Goal: Task Accomplishment & Management: Manage account settings

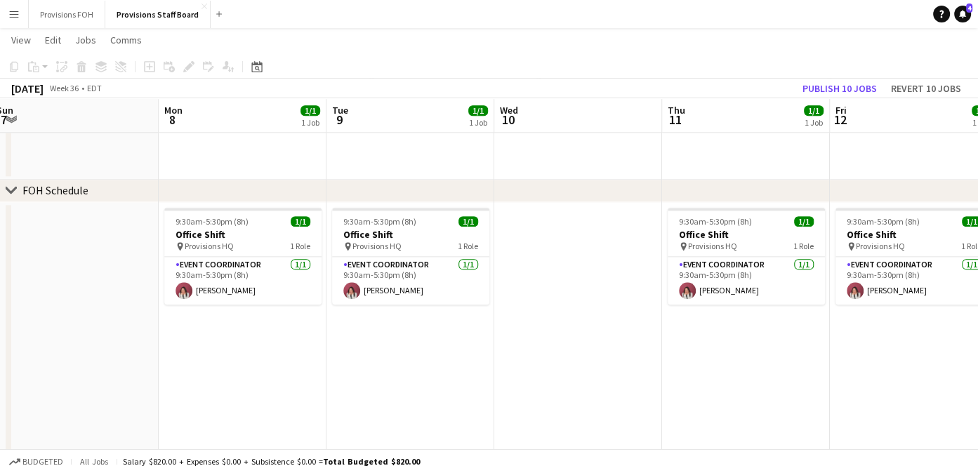
scroll to position [0, 577]
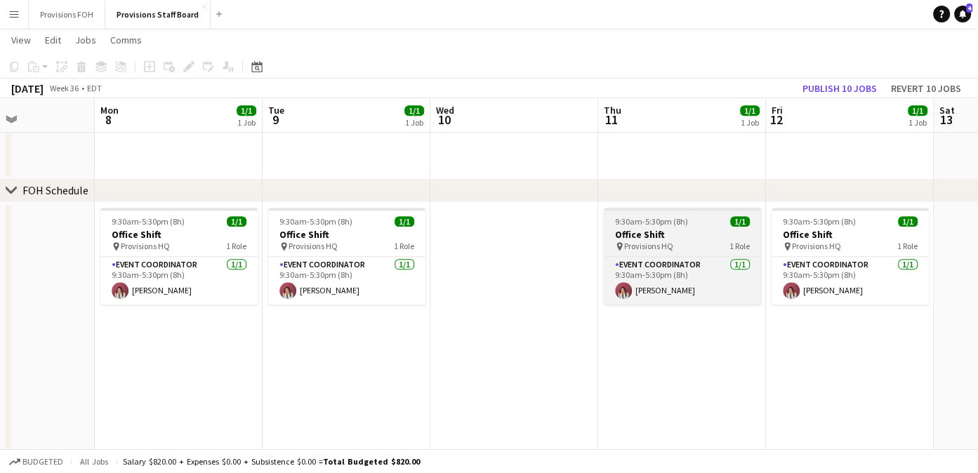
click at [700, 238] on h3 "Office Shift" at bounding box center [682, 234] width 157 height 13
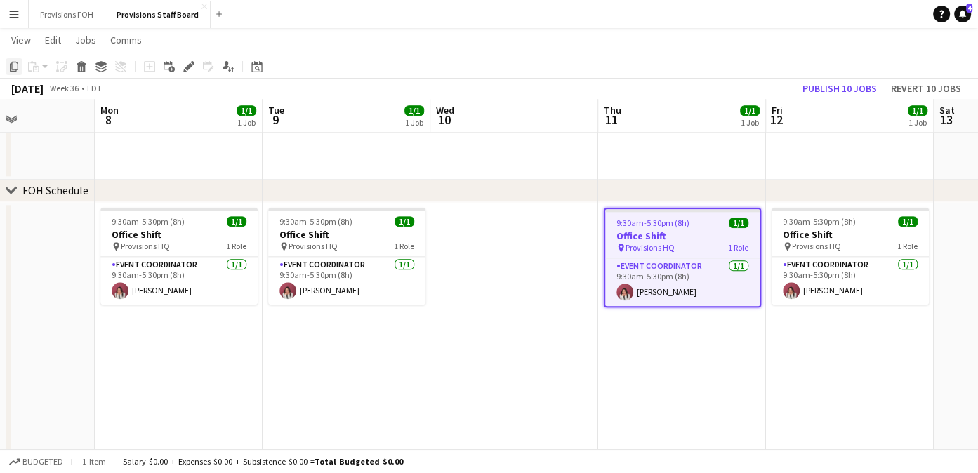
click at [13, 67] on icon "Copy" at bounding box center [13, 66] width 11 height 11
click at [531, 278] on app-date-cell at bounding box center [514, 332] width 168 height 261
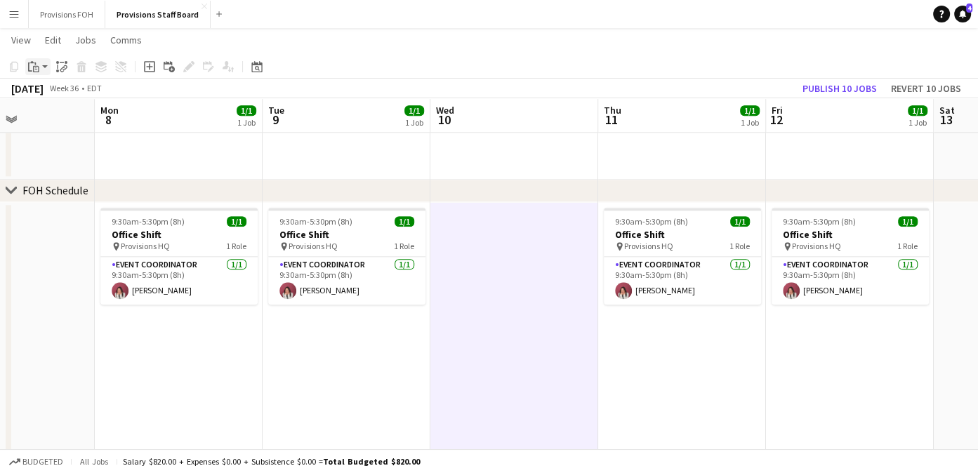
click at [46, 67] on app-action-btn "Paste" at bounding box center [37, 66] width 25 height 17
click at [63, 119] on link "Paste with crew Ctrl+Shift+V" at bounding box center [103, 117] width 132 height 13
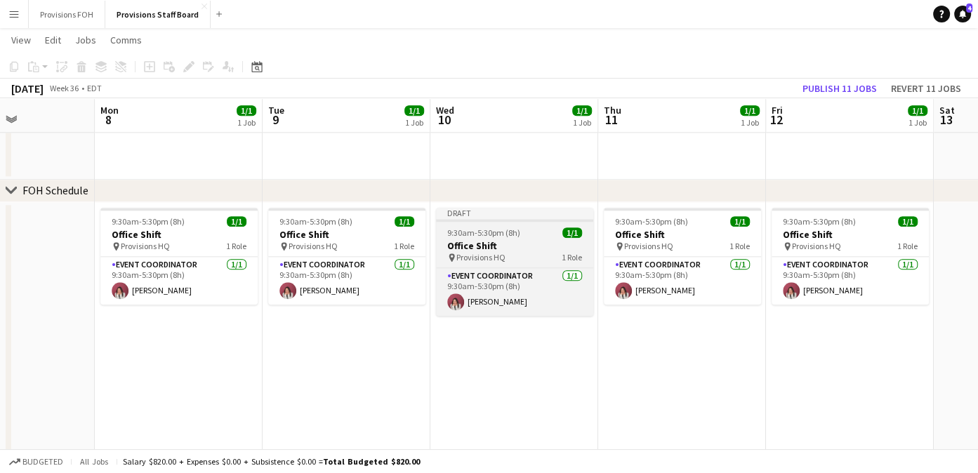
click at [497, 228] on span "9:30am-5:30pm (8h)" at bounding box center [483, 233] width 73 height 11
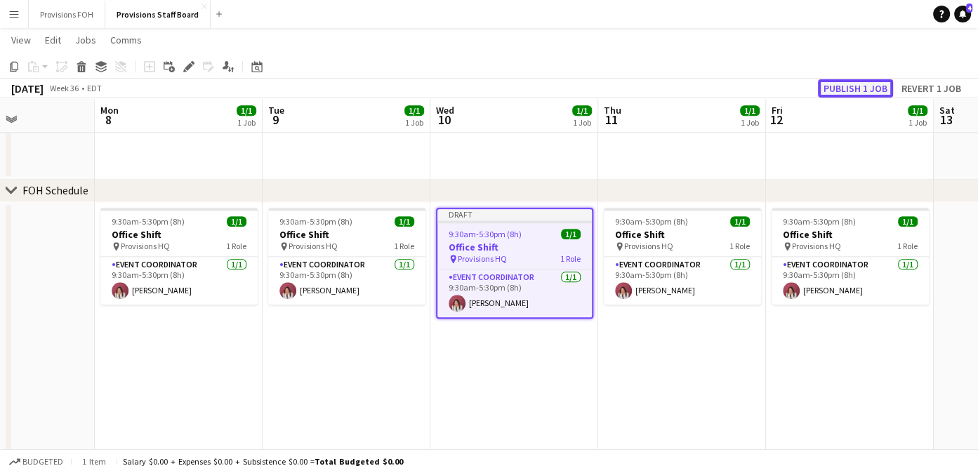
click at [879, 92] on button "Publish 1 job" at bounding box center [855, 88] width 75 height 18
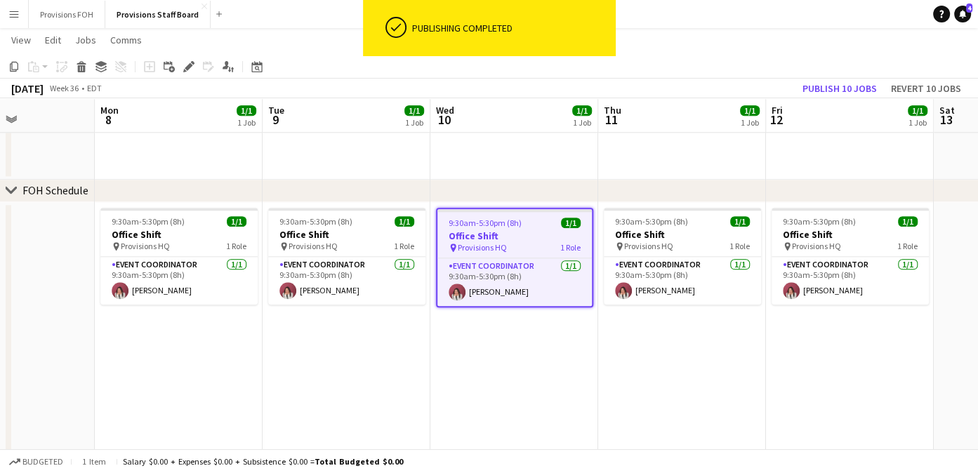
click at [641, 53] on app-page-menu "View Day view expanded Day view collapsed Month view Date picker Jump to [DATE]…" at bounding box center [489, 41] width 978 height 27
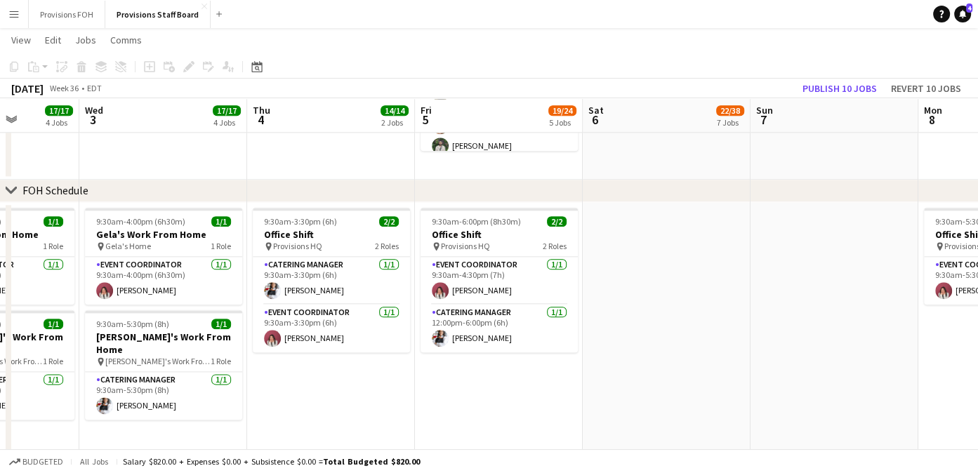
scroll to position [0, 423]
click at [591, 37] on app-page-menu "View Day view expanded Day view collapsed Month view Date picker Jump to [DATE]…" at bounding box center [489, 41] width 978 height 27
